Goal: Information Seeking & Learning: Learn about a topic

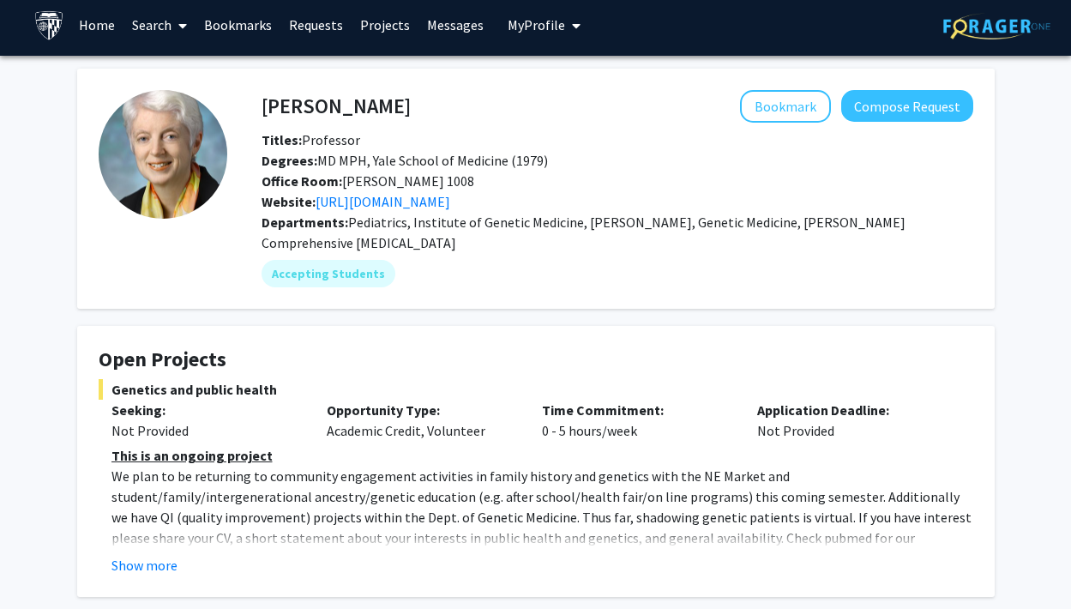
scroll to position [50, 0]
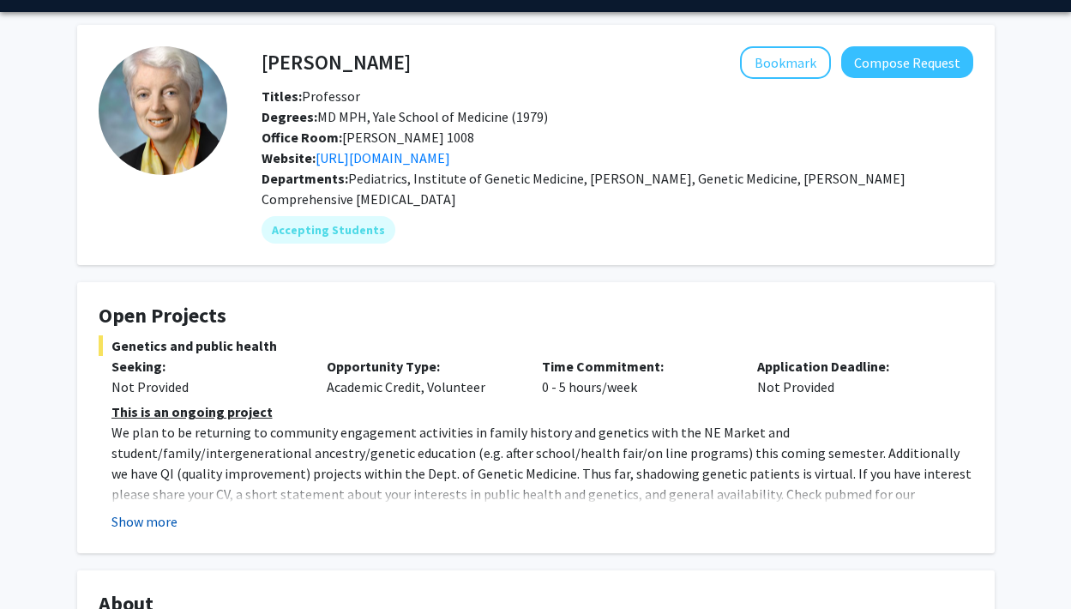
click at [158, 524] on button "Show more" at bounding box center [144, 521] width 66 height 21
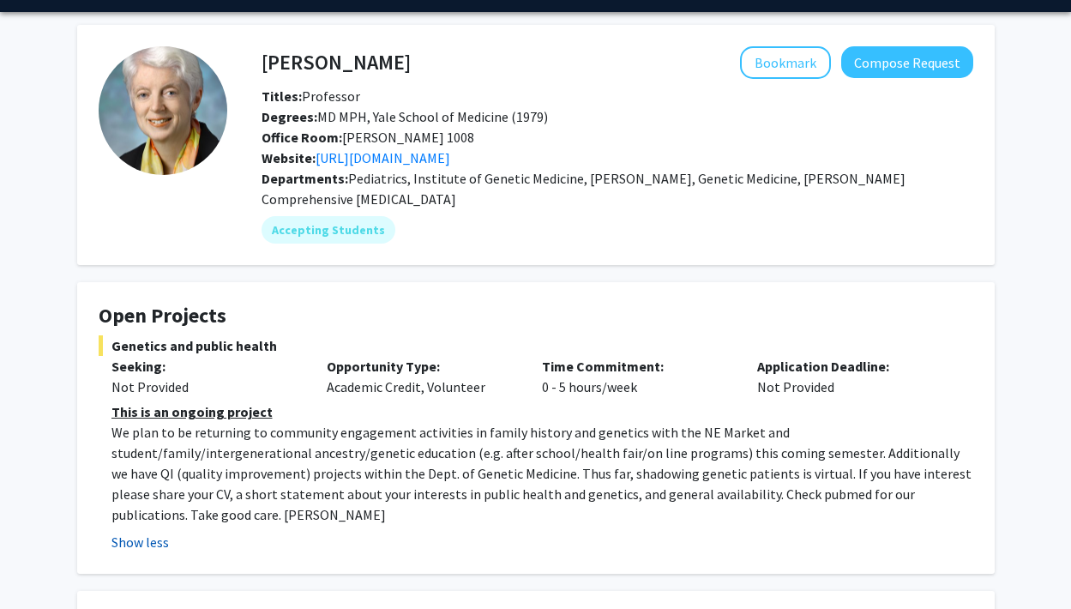
click at [149, 532] on button "Show less" at bounding box center [139, 542] width 57 height 21
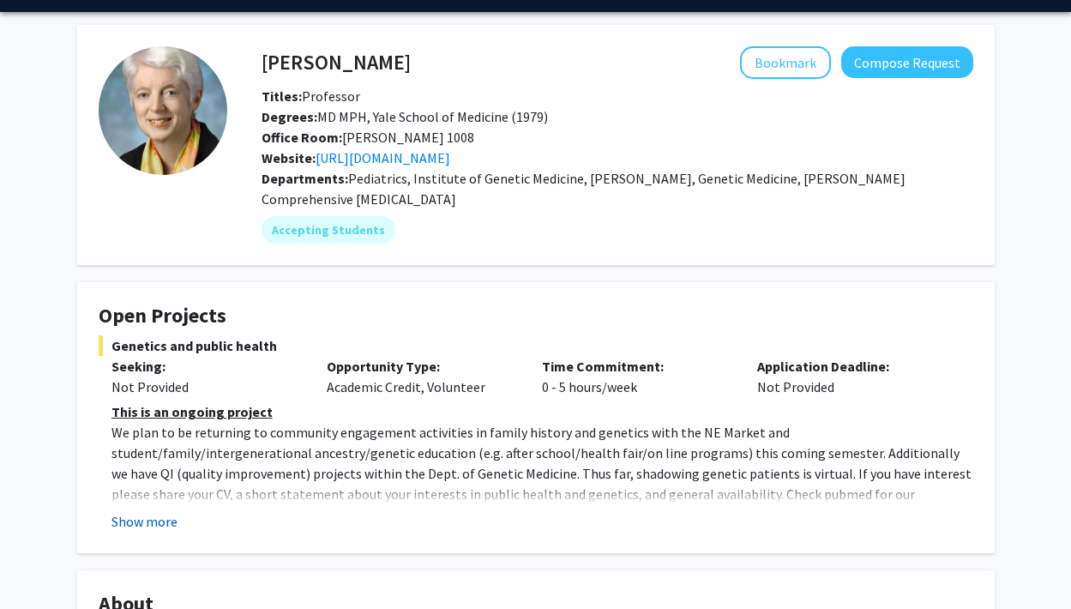
click at [149, 530] on button "Show more" at bounding box center [144, 521] width 66 height 21
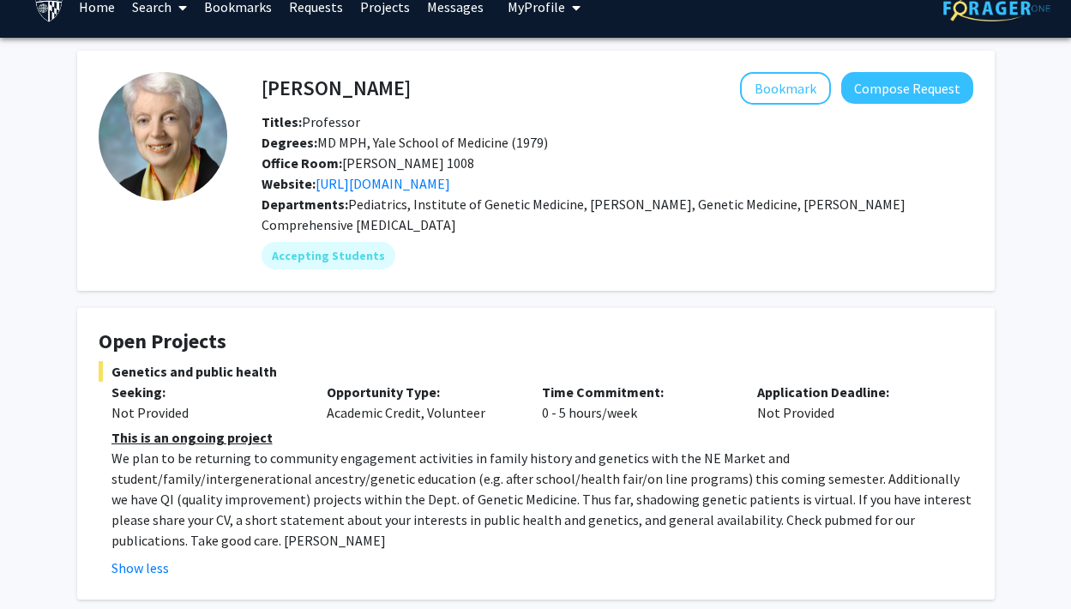
scroll to position [11, 0]
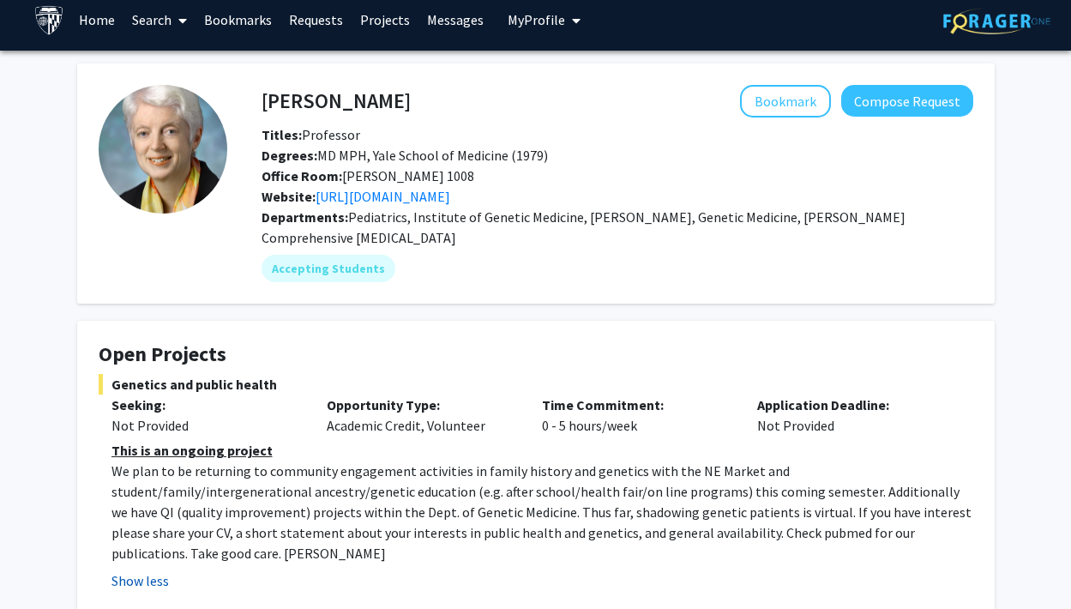
click at [138, 570] on button "Show less" at bounding box center [139, 580] width 57 height 21
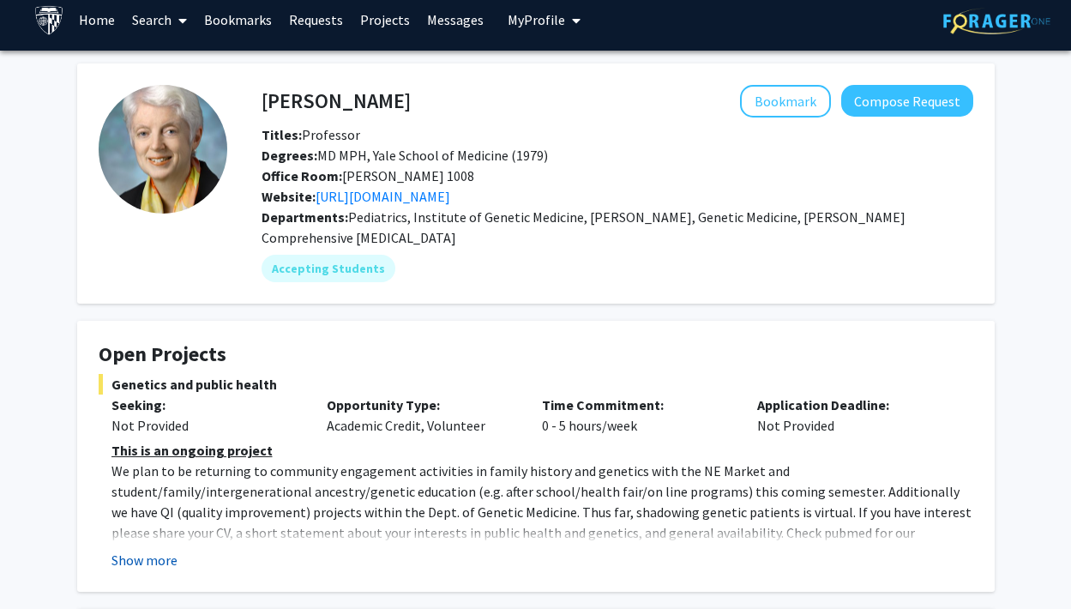
click at [138, 561] on button "Show more" at bounding box center [144, 560] width 66 height 21
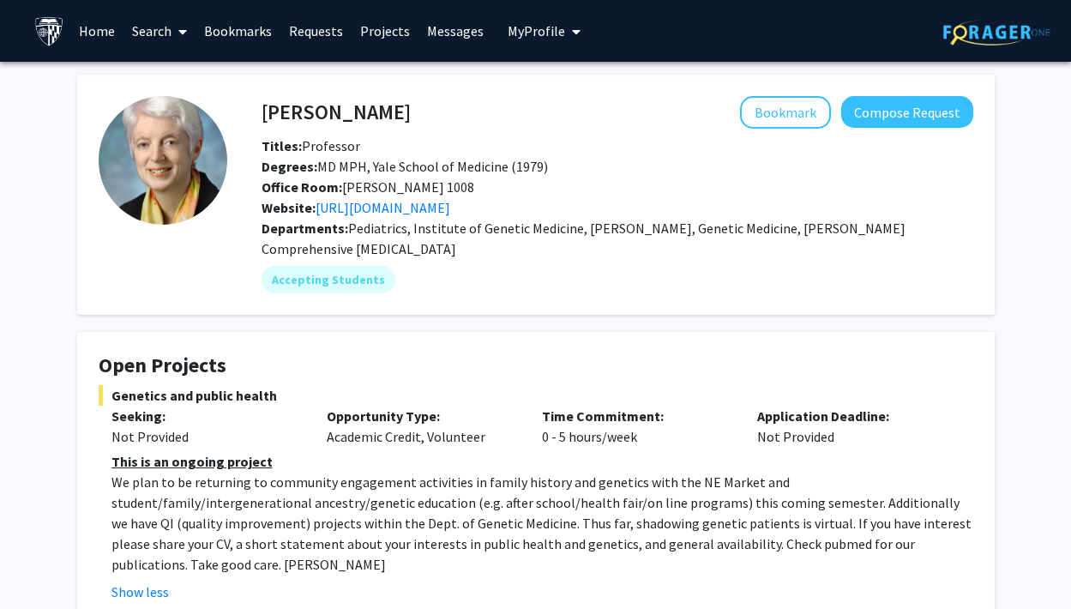
scroll to position [0, 0]
click at [450, 209] on link "https://www.hopkinsmedicine.org/institute-genetic-medicine/" at bounding box center [383, 207] width 135 height 17
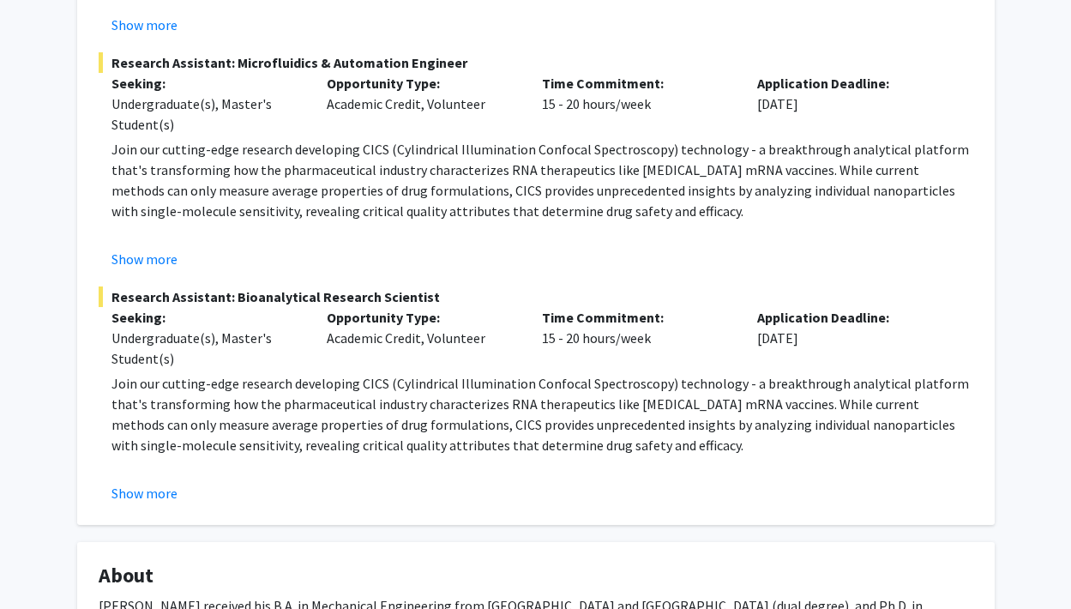
scroll to position [504, 0]
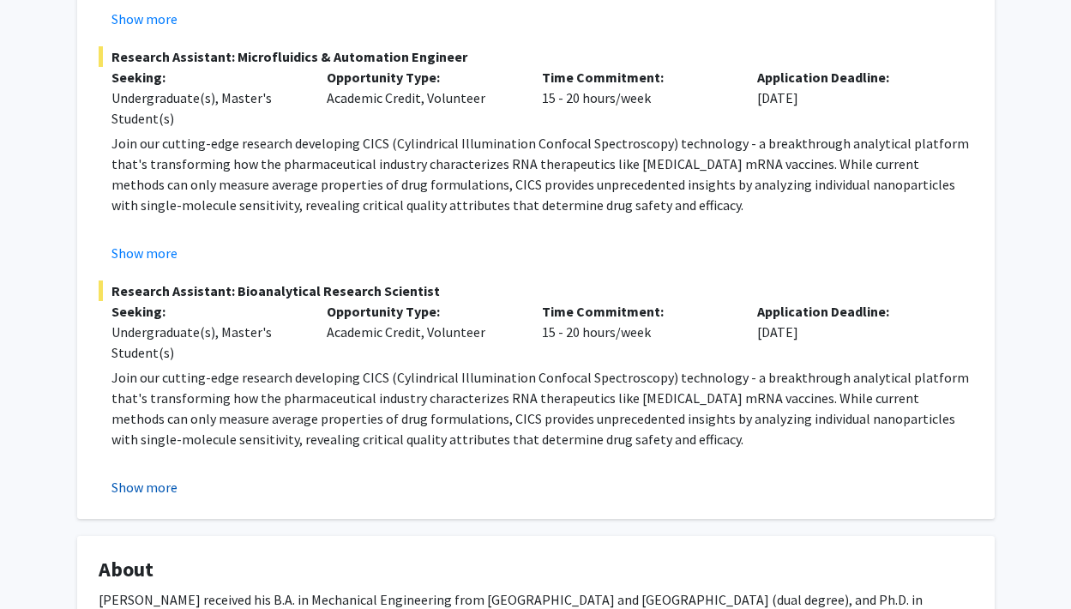
click at [142, 491] on button "Show more" at bounding box center [144, 487] width 66 height 21
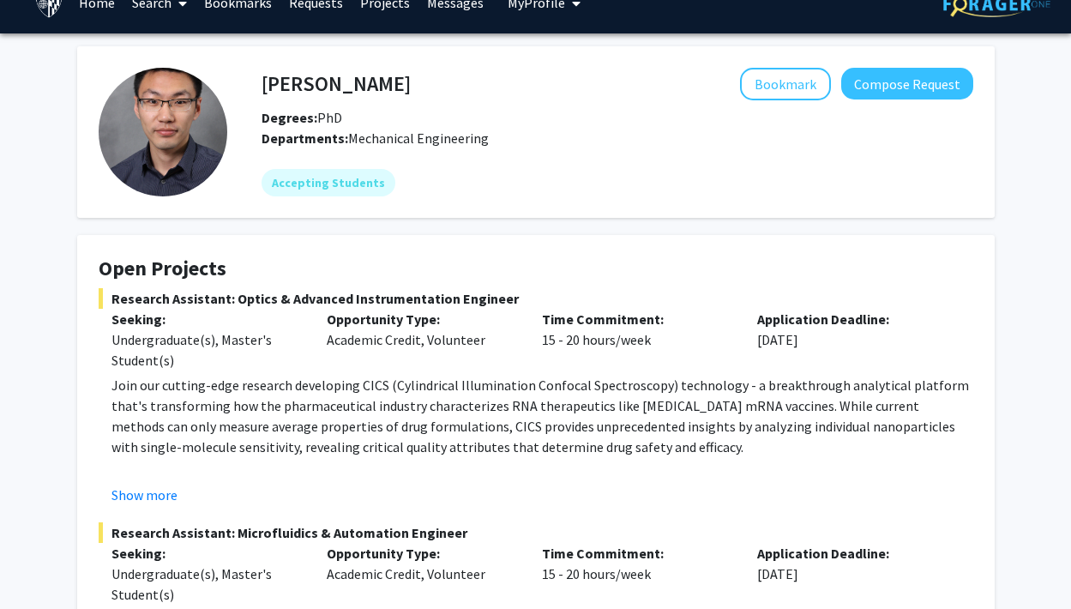
scroll to position [27, 0]
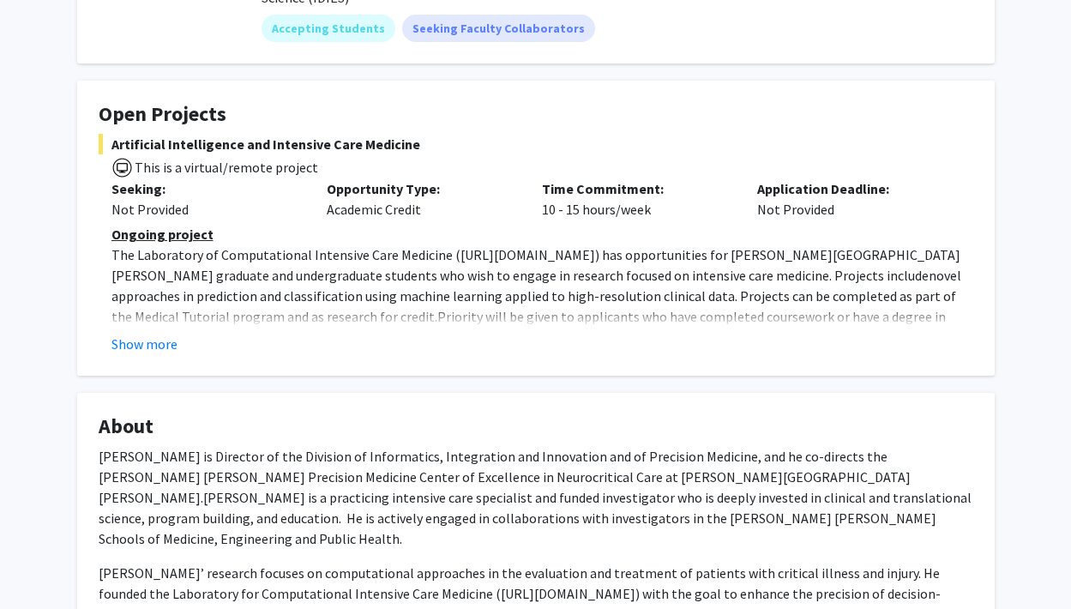
scroll to position [273, 0]
click at [130, 333] on button "Show more" at bounding box center [144, 343] width 66 height 21
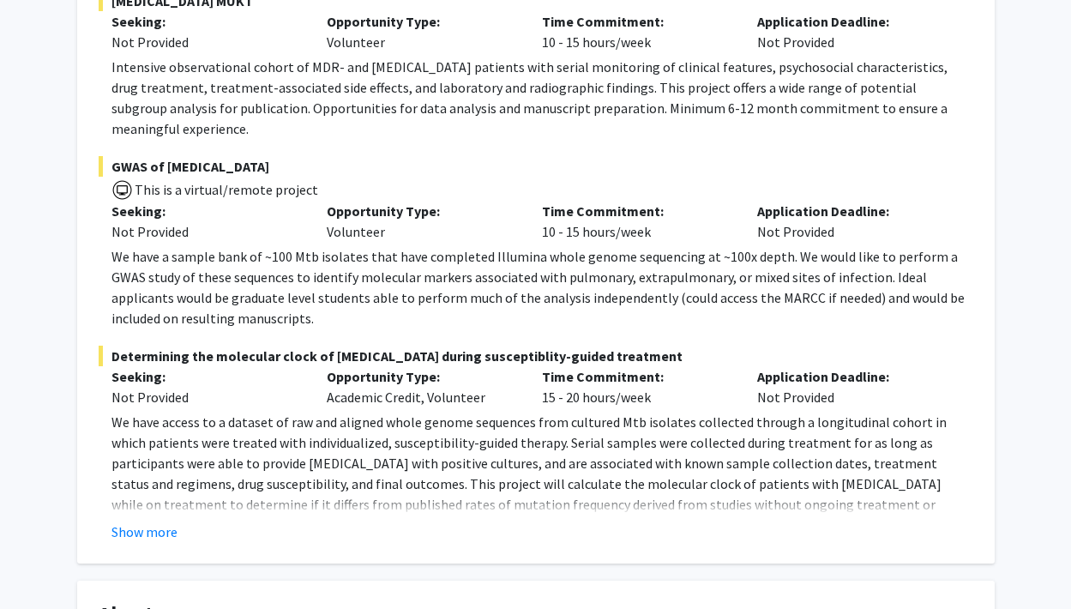
scroll to position [375, 0]
click at [127, 521] on button "Show more" at bounding box center [144, 531] width 66 height 21
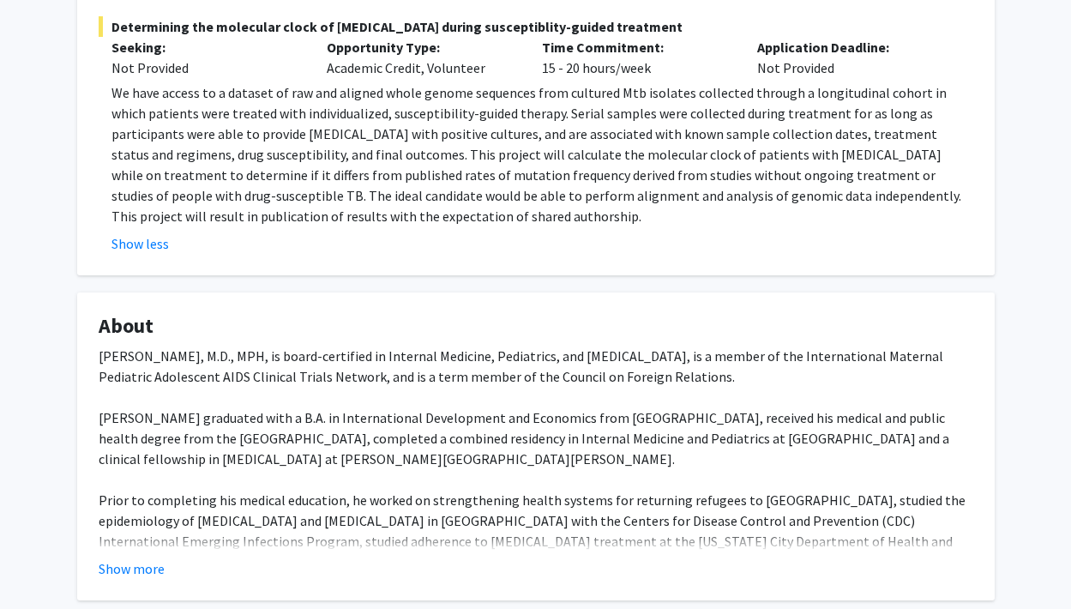
scroll to position [703, 0]
click at [124, 558] on button "Show more" at bounding box center [132, 568] width 66 height 21
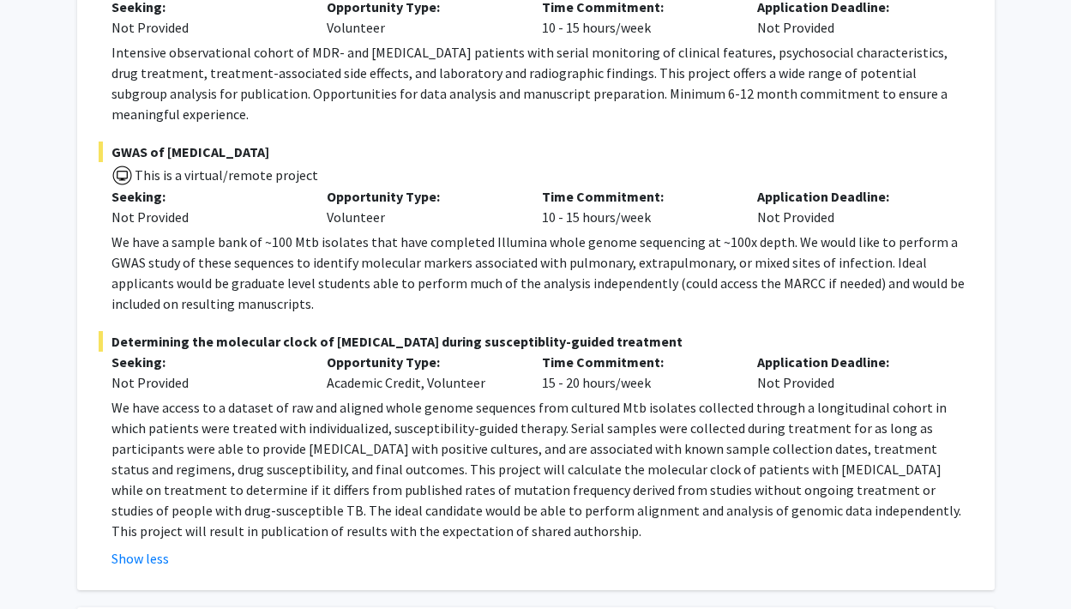
scroll to position [386, 0]
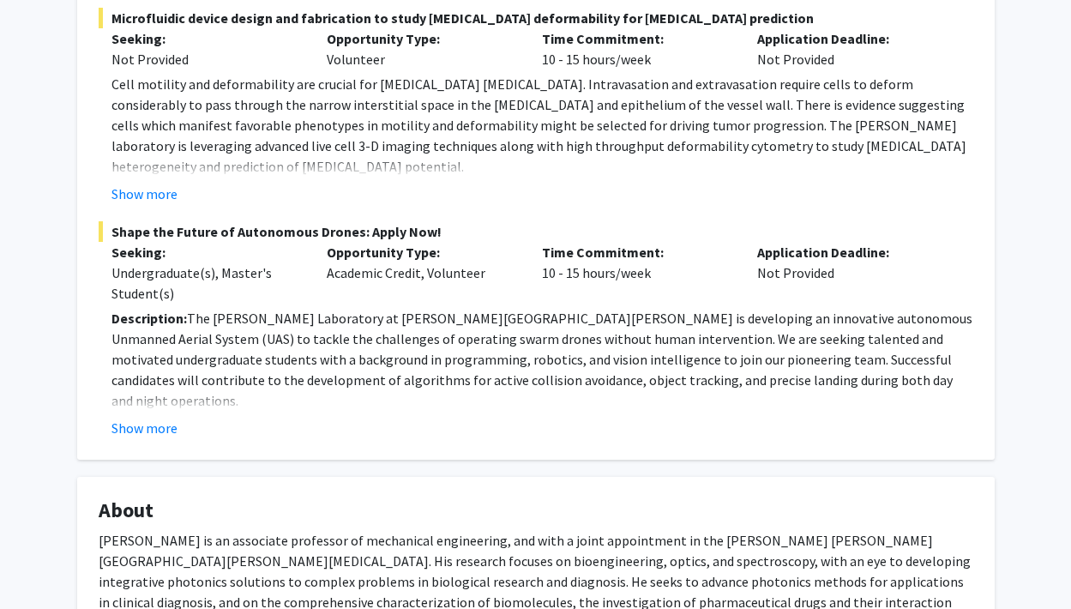
scroll to position [379, 0]
